Goal: Information Seeking & Learning: Learn about a topic

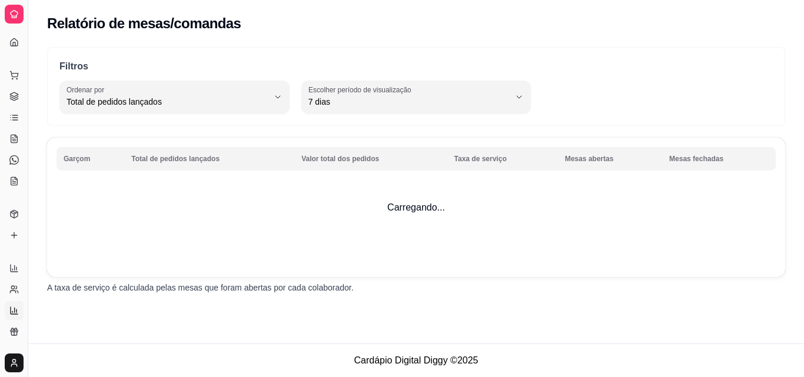
select select "TOTAL_OF_ORDERS"
select select "7"
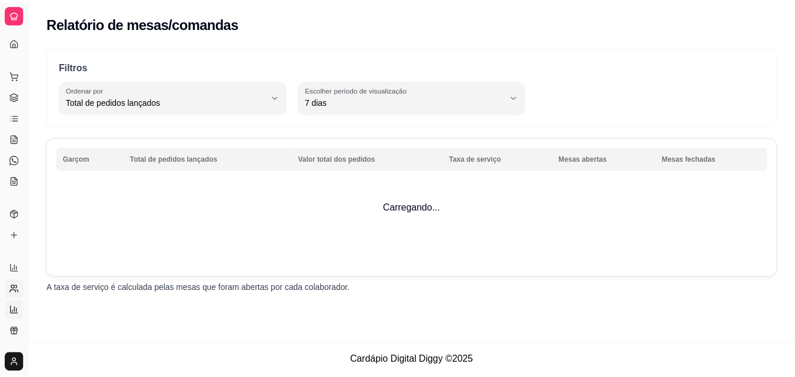
scroll to position [232, 0]
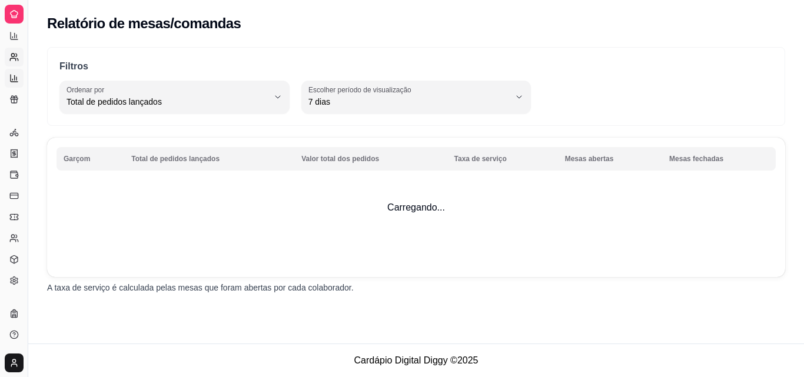
click at [14, 55] on circle at bounding box center [12, 55] width 3 height 3
select select "30"
select select "HIGHEST_TOTAL_SPENT_WITH_ORDERS"
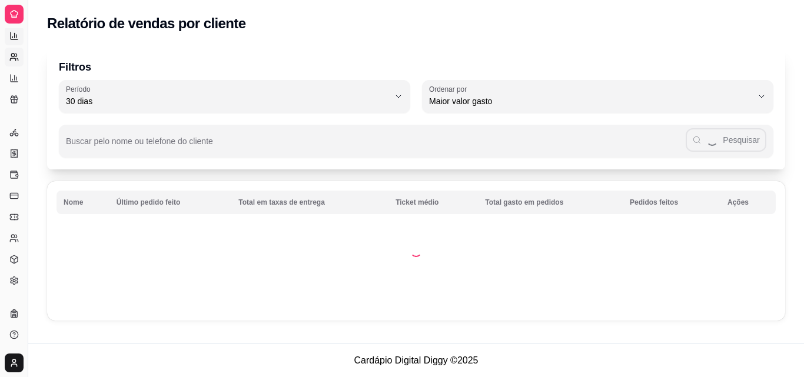
click at [15, 38] on icon at bounding box center [13, 35] width 9 height 9
select select "ALL"
select select "0"
